Goal: Transaction & Acquisition: Book appointment/travel/reservation

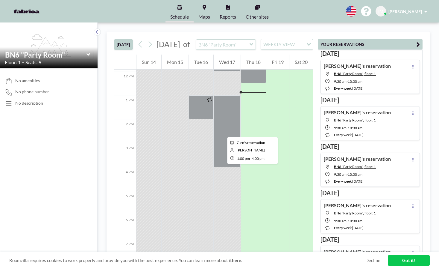
scroll to position [287, 0]
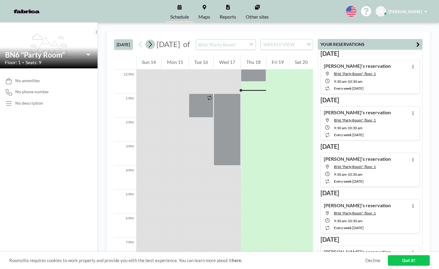
click at [153, 49] on icon at bounding box center [150, 44] width 6 height 9
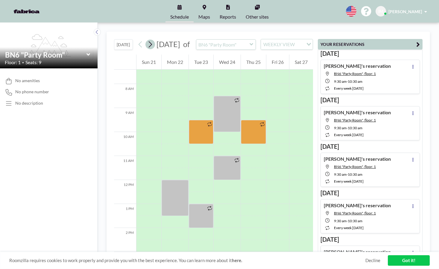
scroll to position [180, 0]
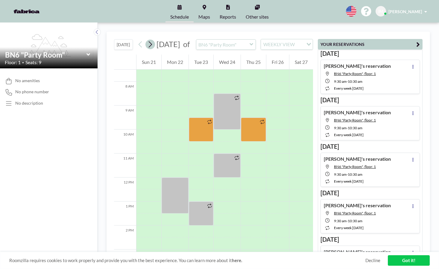
click at [153, 49] on icon at bounding box center [150, 44] width 6 height 9
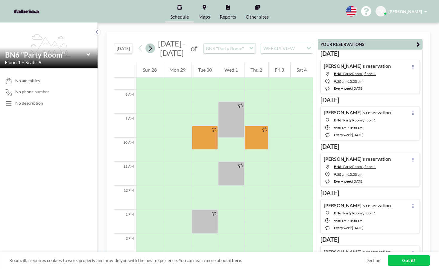
click at [153, 50] on icon at bounding box center [150, 48] width 6 height 9
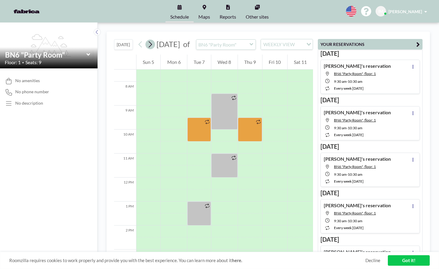
click at [153, 49] on icon at bounding box center [150, 44] width 6 height 9
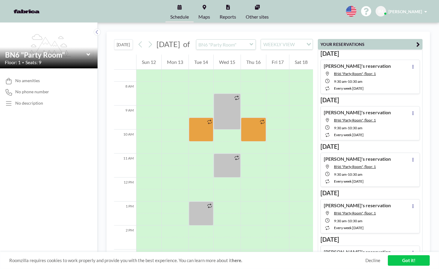
click at [252, 47] on icon at bounding box center [252, 44] width 4 height 6
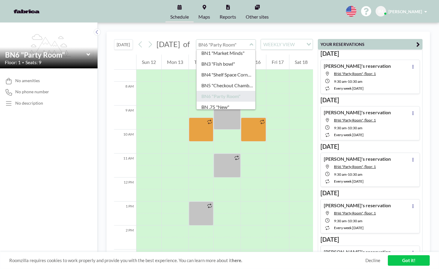
scroll to position [2, 0]
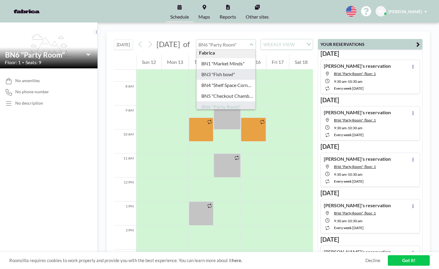
type input "BN3 "Fish bowl""
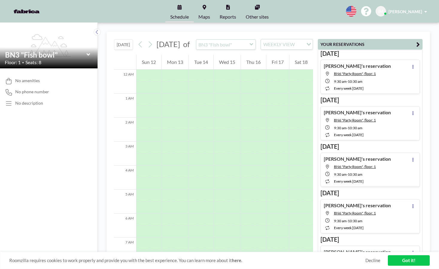
scroll to position [180, 0]
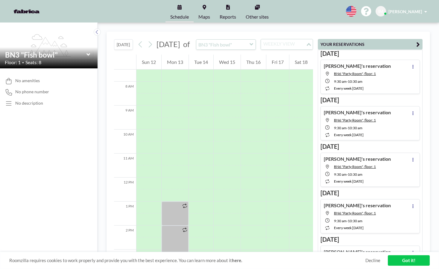
click at [276, 48] on div "WEEKLY VIEW" at bounding box center [283, 43] width 45 height 9
click at [274, 59] on li "DAILY VIEW" at bounding box center [286, 58] width 51 height 9
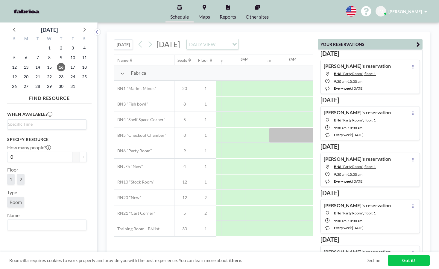
scroll to position [0, 359]
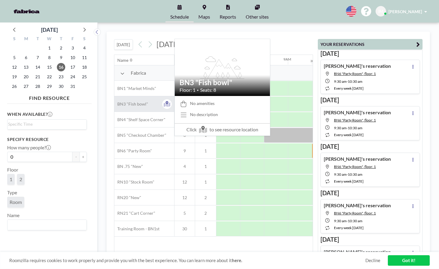
click at [135, 105] on span "BN3 "Fish bowl"" at bounding box center [131, 103] width 34 height 5
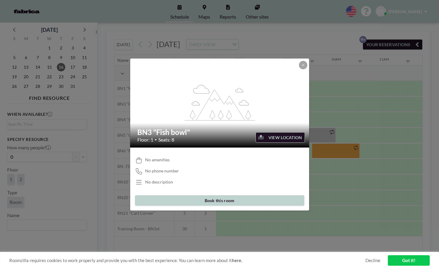
click at [211, 200] on button "Book this room" at bounding box center [219, 200] width 169 height 10
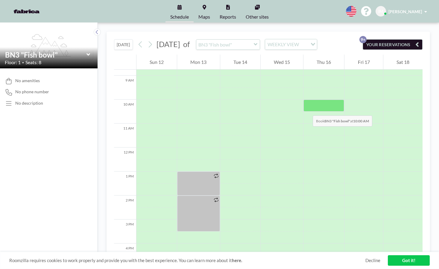
scroll to position [180, 0]
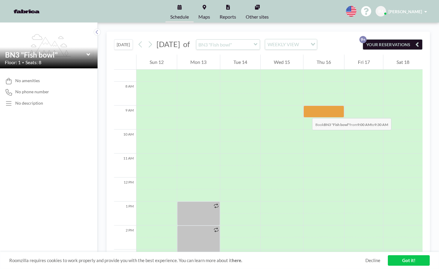
click at [306, 112] on div at bounding box center [324, 111] width 41 height 12
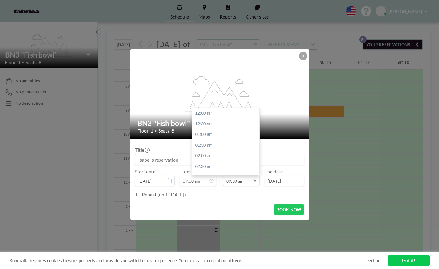
scroll to position [202, 0]
click at [240, 179] on input "09:30 am" at bounding box center [241, 180] width 37 height 10
click at [214, 163] on div "04:00 pm" at bounding box center [228, 162] width 70 height 11
type input "04:00 pm"
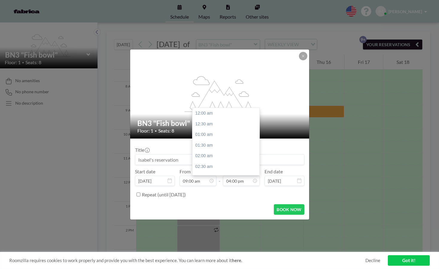
scroll to position [341, 0]
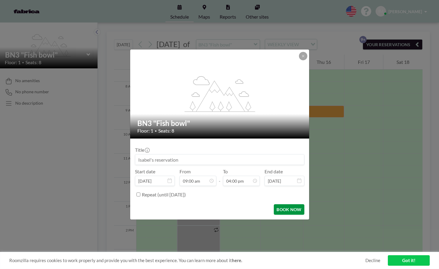
click at [281, 210] on button "BOOK NOW" at bounding box center [289, 209] width 30 height 10
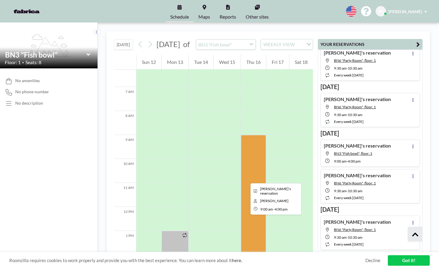
scroll to position [150, 0]
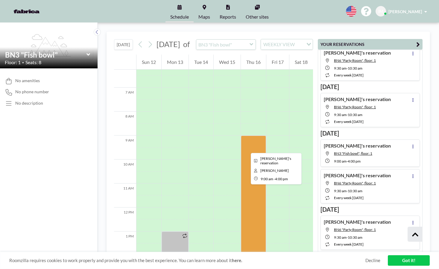
click at [246, 147] on div at bounding box center [253, 219] width 25 height 168
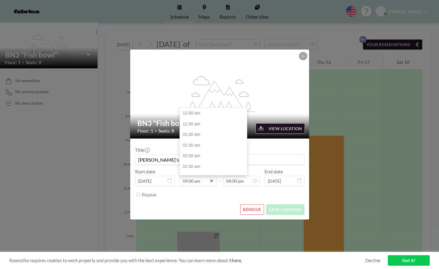
scroll to position [192, 0]
click at [202, 179] on input "09:00 am" at bounding box center [198, 180] width 37 height 10
click at [196, 163] on div "08:30 am" at bounding box center [215, 162] width 70 height 11
type input "08:30 am"
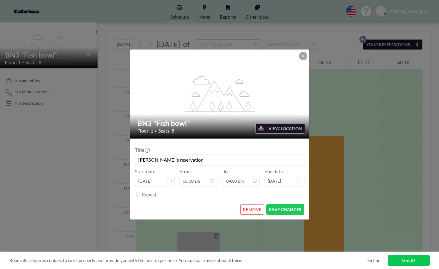
scroll to position [341, 0]
click at [277, 207] on button "SAVE CHANGES" at bounding box center [285, 209] width 38 height 10
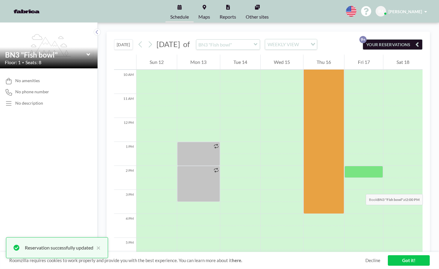
scroll to position [240, 0]
click at [414, 261] on link "Got it!" at bounding box center [409, 260] width 42 height 10
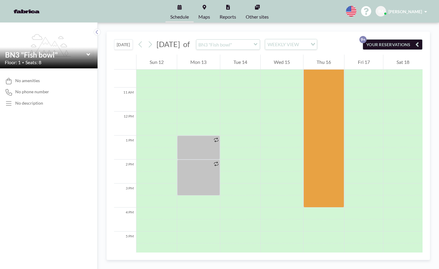
scroll to position [186, 0]
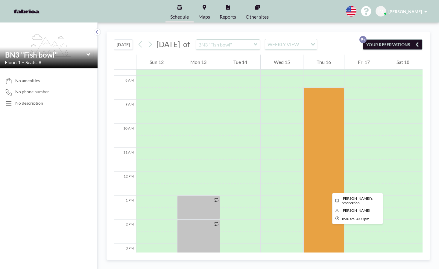
click at [328, 187] on div at bounding box center [324, 177] width 41 height 180
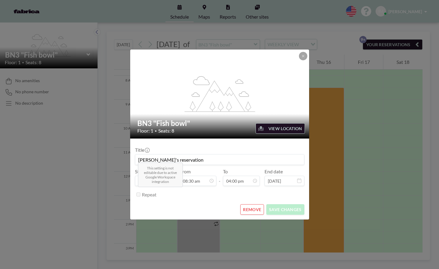
click at [276, 197] on div "Repeat" at bounding box center [223, 194] width 163 height 10
click at [235, 143] on form "Title [PERSON_NAME]'s reservation Start date [DATE] From 08:30 am - To 04:00 pm…" at bounding box center [219, 178] width 179 height 81
click at [303, 57] on icon at bounding box center [304, 56] width 4 height 4
